Goal: Information Seeking & Learning: Find specific fact

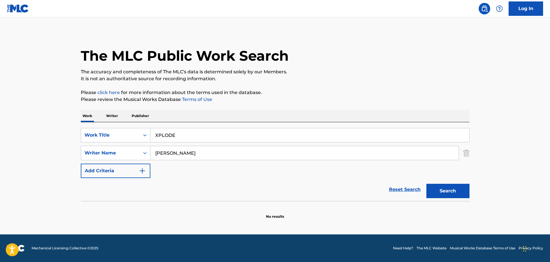
drag, startPoint x: 123, startPoint y: 0, endPoint x: 357, endPoint y: 28, distance: 235.3
click at [357, 28] on main "The MLC Public Work Search The accuracy and completeness of The MLC's data is d…" at bounding box center [275, 125] width 550 height 217
click at [128, 134] on div "Work Title" at bounding box center [111, 135] width 52 height 7
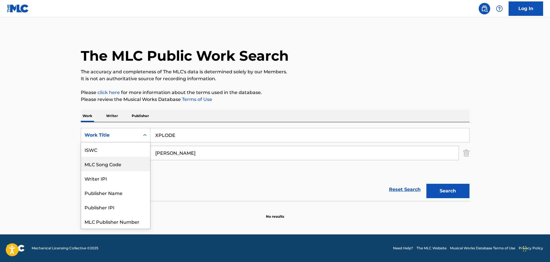
click at [115, 163] on div "MLC Song Code" at bounding box center [115, 164] width 69 height 14
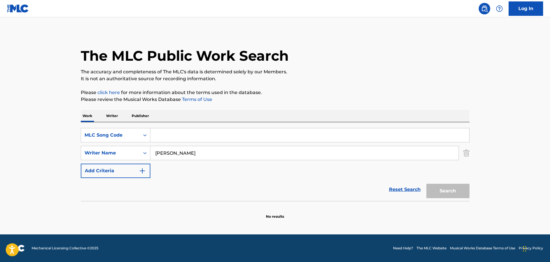
click at [174, 130] on input "Search Form" at bounding box center [309, 135] width 319 height 14
paste input "DVCQ0U"
type input "DVCQ0U"
click at [471, 152] on div "The MLC Public Work Search The accuracy and completeness of The MLC's data is d…" at bounding box center [275, 125] width 402 height 187
click at [468, 154] on img "Search Form" at bounding box center [466, 153] width 6 height 14
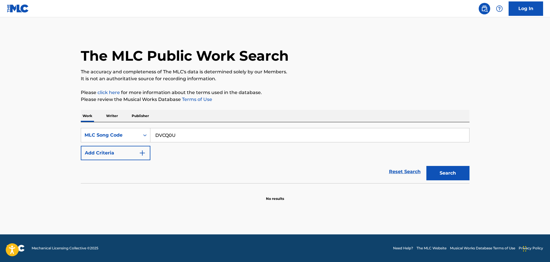
click at [460, 171] on button "Search" at bounding box center [447, 173] width 43 height 14
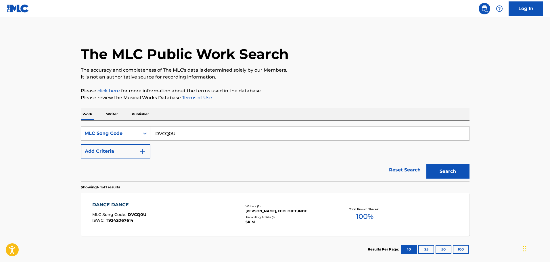
scroll to position [33, 0]
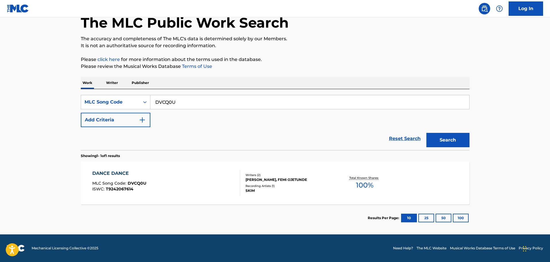
click at [164, 182] on div "DANCE DANCE MLC Song Code : DVCQ0U ISWC : T9242067614" at bounding box center [166, 183] width 148 height 26
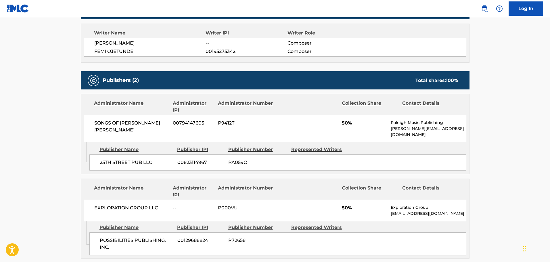
scroll to position [287, 0]
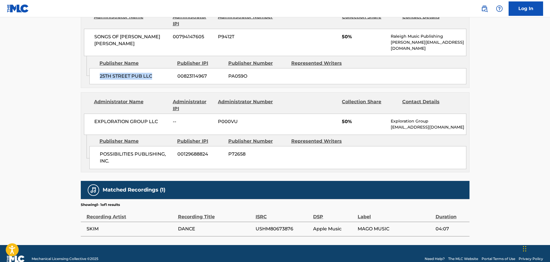
drag, startPoint x: 98, startPoint y: 69, endPoint x: 162, endPoint y: 79, distance: 64.9
click at [162, 79] on div "Admin Original Publisher Connecting Line Publisher Name Publisher IPI Publisher…" at bounding box center [275, 72] width 388 height 32
click at [109, 146] on div "POSSIBILITIES PUBLISHING, INC. 00129688824 P72658" at bounding box center [277, 157] width 377 height 23
click at [149, 151] on span "POSSIBILITIES PUBLISHING, INC." at bounding box center [136, 158] width 73 height 14
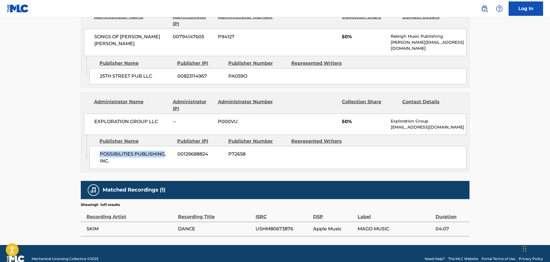
copy span "POSSIBILITIES PUBLISHING"
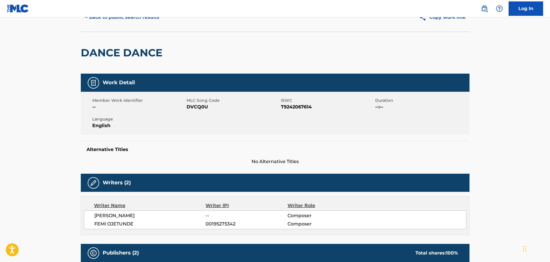
scroll to position [0, 0]
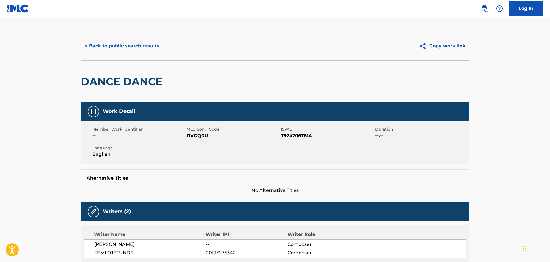
click at [119, 53] on div "< Back to public search results Copy work link" at bounding box center [275, 46] width 389 height 29
click at [123, 43] on button "< Back to public search results" at bounding box center [122, 46] width 83 height 14
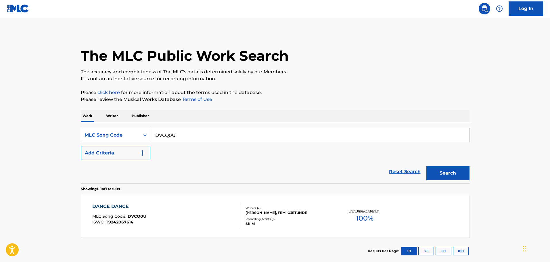
scroll to position [18, 0]
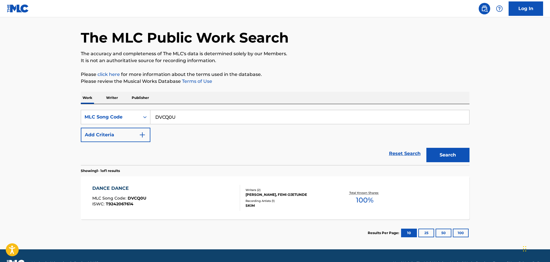
click at [179, 113] on input "DVCQ0U" at bounding box center [309, 117] width 319 height 14
paste input "HA9N5S"
click at [426, 148] on button "Search" at bounding box center [447, 155] width 43 height 14
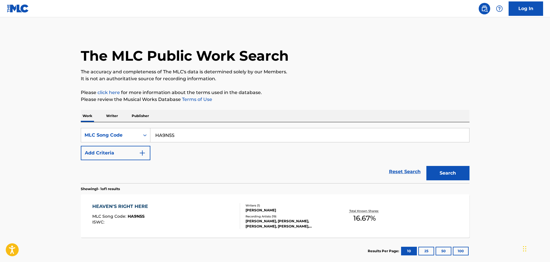
paste input "AA4OR6"
type input "AA4OR6"
click at [426, 166] on button "Search" at bounding box center [447, 173] width 43 height 14
click at [171, 207] on div "AHI VAS TU DE NUEVO MLC Song Code : AA4OR6 ISWC :" at bounding box center [166, 216] width 148 height 26
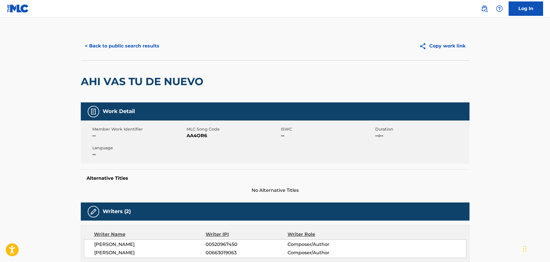
click at [137, 41] on button "< Back to public search results" at bounding box center [122, 46] width 83 height 14
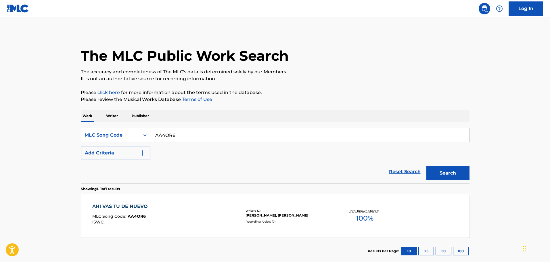
click at [175, 138] on input "AA4OR6" at bounding box center [309, 135] width 319 height 14
paste input "GA3KUL"
type input "GA3KUL"
click at [426, 166] on button "Search" at bounding box center [447, 173] width 43 height 14
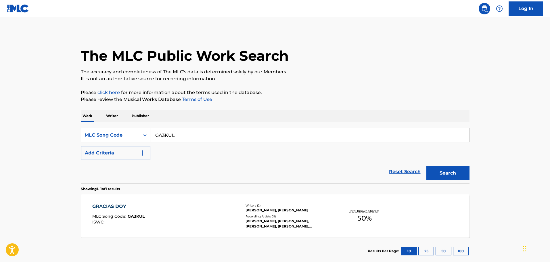
click at [169, 200] on div "GRACIAS DOY MLC Song Code : GA3KUL ISWC : Writers ( 2 ) [PERSON_NAME], [PERSON_…" at bounding box center [275, 215] width 389 height 43
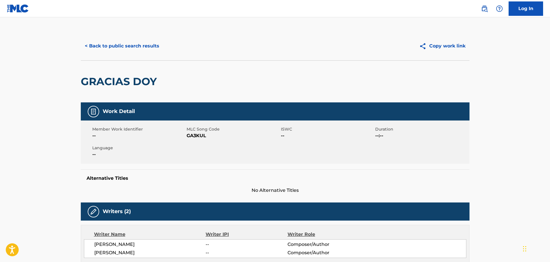
click at [154, 39] on button "< Back to public search results" at bounding box center [122, 46] width 83 height 14
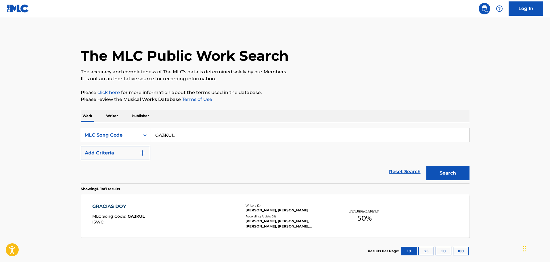
click at [187, 138] on input "GA3KUL" at bounding box center [309, 135] width 319 height 14
paste input "QA8FKT"
type input "QA8FKT"
click at [426, 166] on button "Search" at bounding box center [447, 173] width 43 height 14
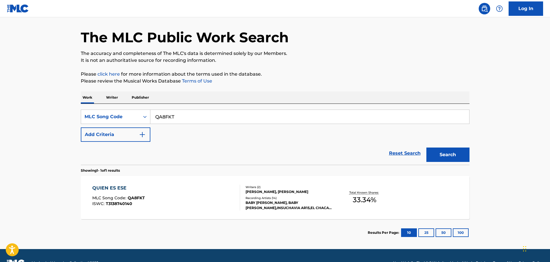
scroll to position [33, 0]
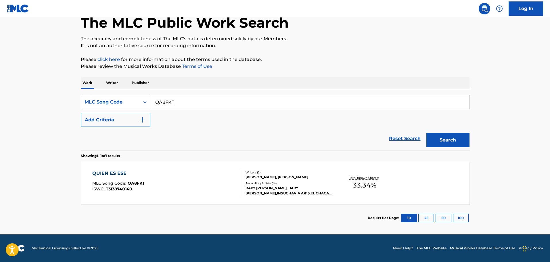
click at [202, 170] on div "QUIEN ES ESE MLC Song Code : QA8FKT ISWC : T3138740140" at bounding box center [166, 183] width 148 height 26
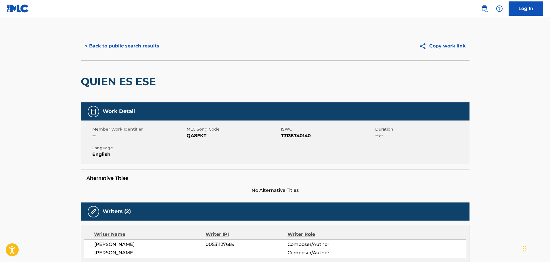
click at [117, 53] on div "< Back to public search results Copy work link" at bounding box center [275, 46] width 389 height 29
click at [140, 51] on button "< Back to public search results" at bounding box center [122, 46] width 83 height 14
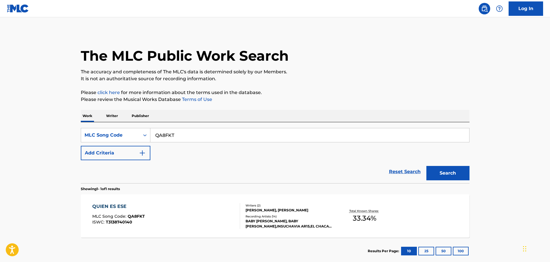
scroll to position [18, 0]
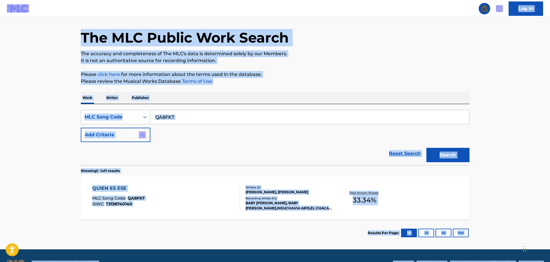
click at [183, 121] on input "QA8FKT" at bounding box center [309, 117] width 319 height 14
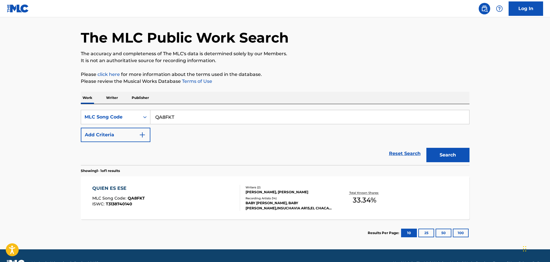
paste input "I34Y2L"
type input "I34Y2L"
click at [426, 148] on button "Search" at bounding box center [447, 155] width 43 height 14
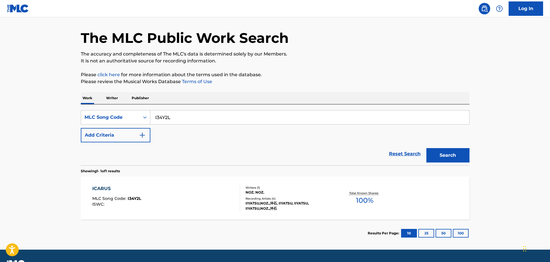
scroll to position [33, 0]
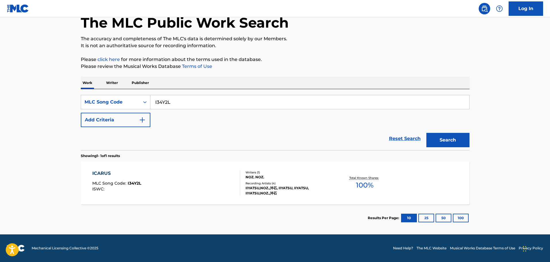
click at [140, 170] on div "ICARUS MLC Song Code : I34Y2L ISWC : Writers ( 1 ) NOZ. NOZ. Recording Artists …" at bounding box center [275, 182] width 389 height 43
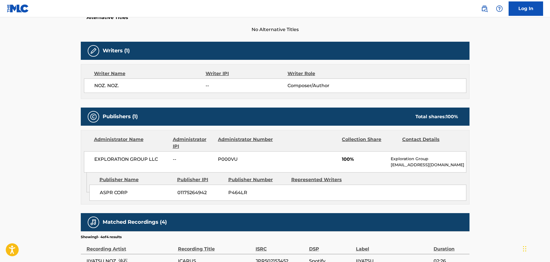
scroll to position [160, 0]
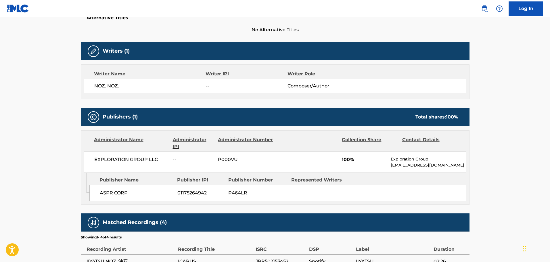
click at [104, 195] on span "ASPR CORP" at bounding box center [136, 192] width 73 height 7
copy span "ASPR"
